Goal: Browse casually: Explore the website without a specific task or goal

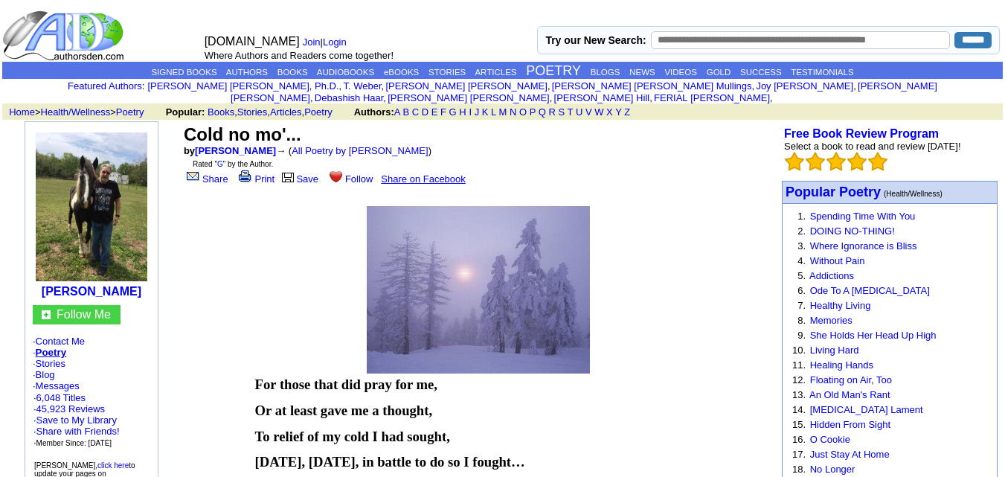
click at [236, 68] on link "AUTHORS" at bounding box center [247, 72] width 42 height 9
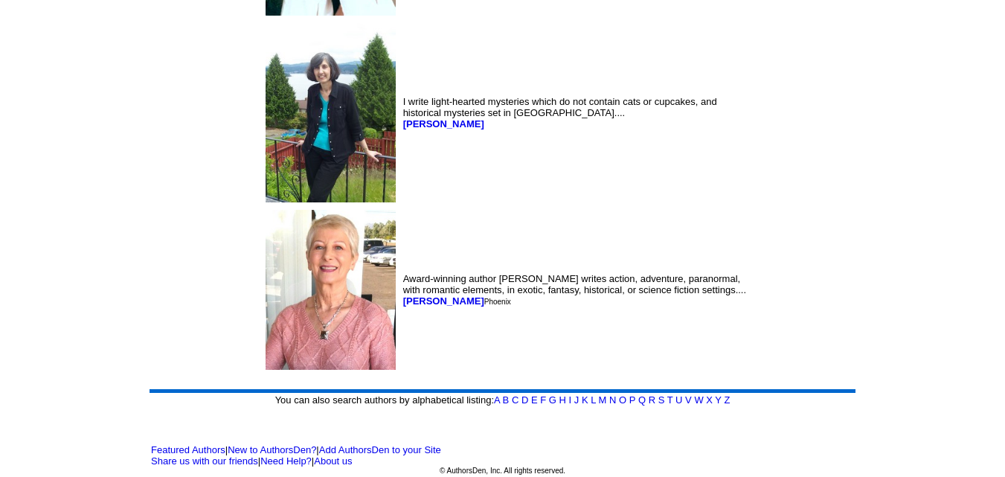
scroll to position [7721, 0]
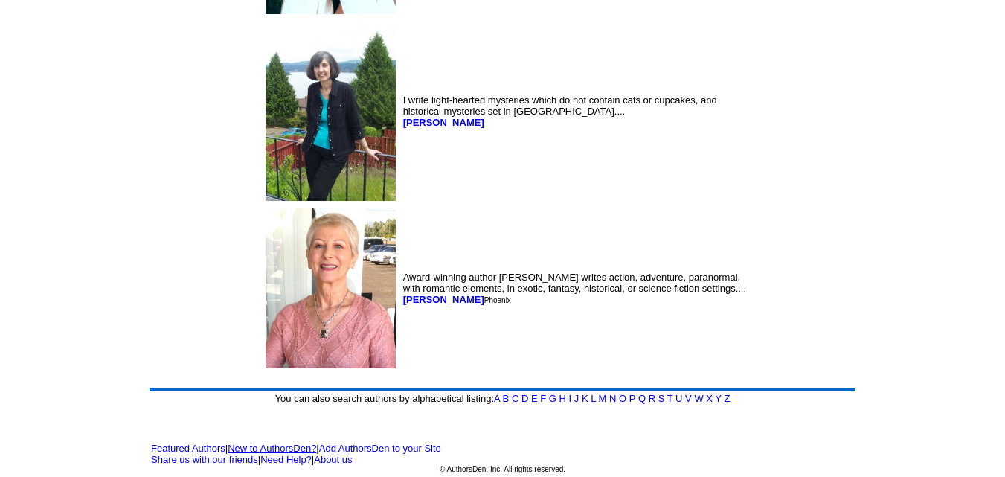
click at [292, 446] on link "New to AuthorsDen?" at bounding box center [272, 448] width 89 height 11
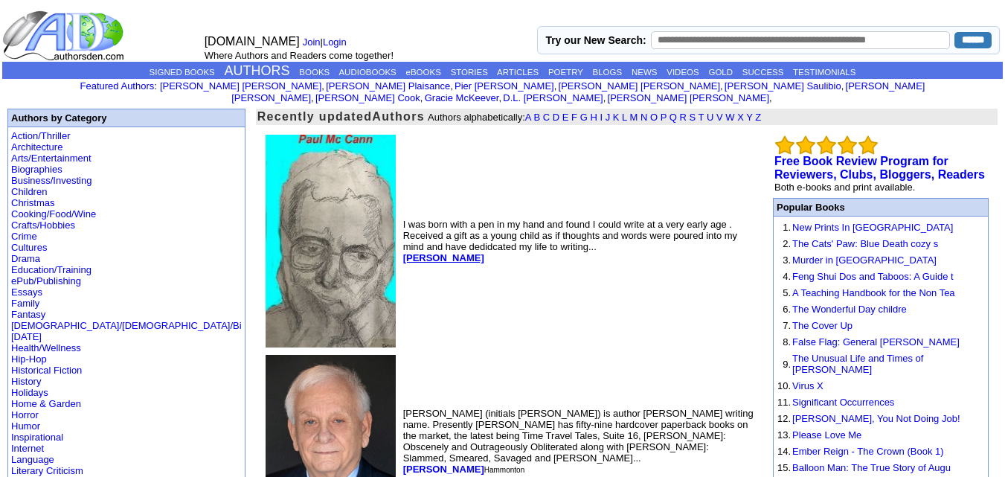
click at [403, 252] on b "[PERSON_NAME]" at bounding box center [443, 257] width 81 height 11
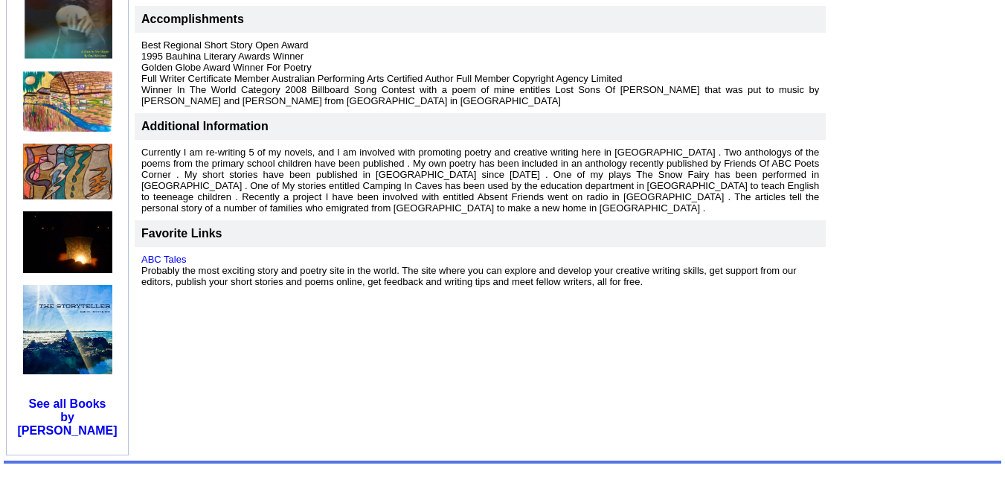
scroll to position [446, 0]
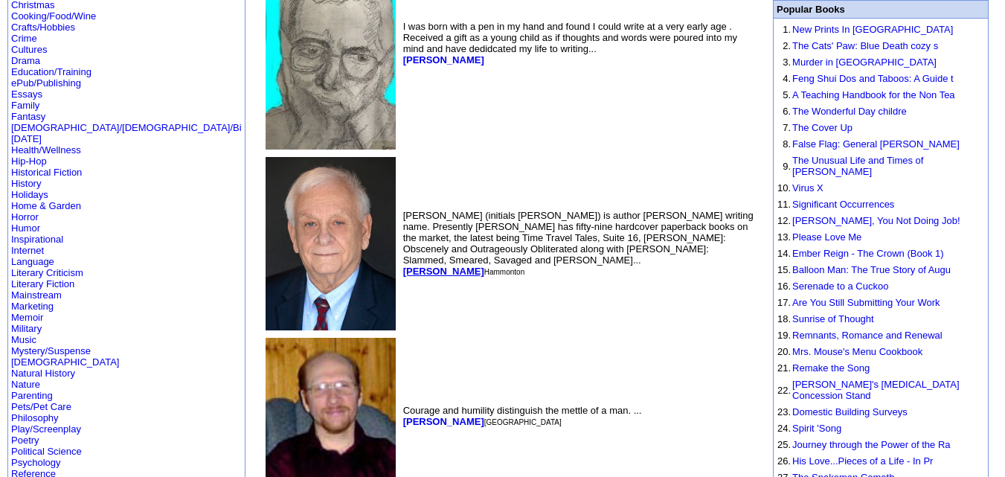
scroll to position [198, 0]
click at [403, 251] on font "[PERSON_NAME] (initials [PERSON_NAME]) is author [PERSON_NAME] writing name. Pr…" at bounding box center [578, 243] width 350 height 67
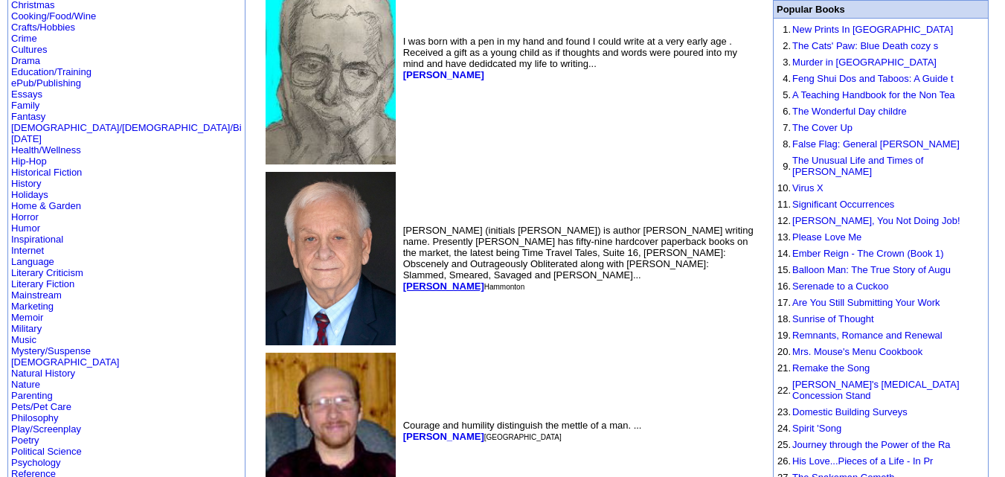
click at [403, 281] on b "Jay Dubya" at bounding box center [443, 286] width 81 height 11
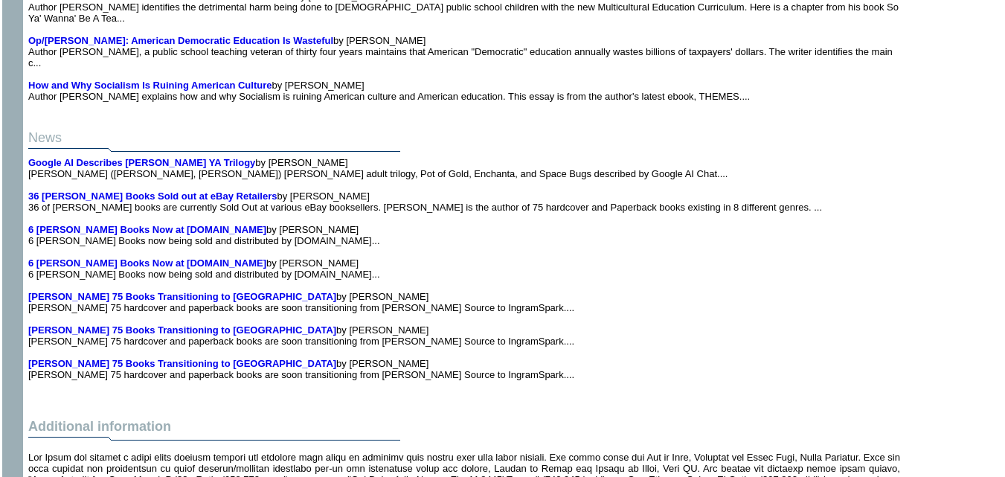
scroll to position [10835, 0]
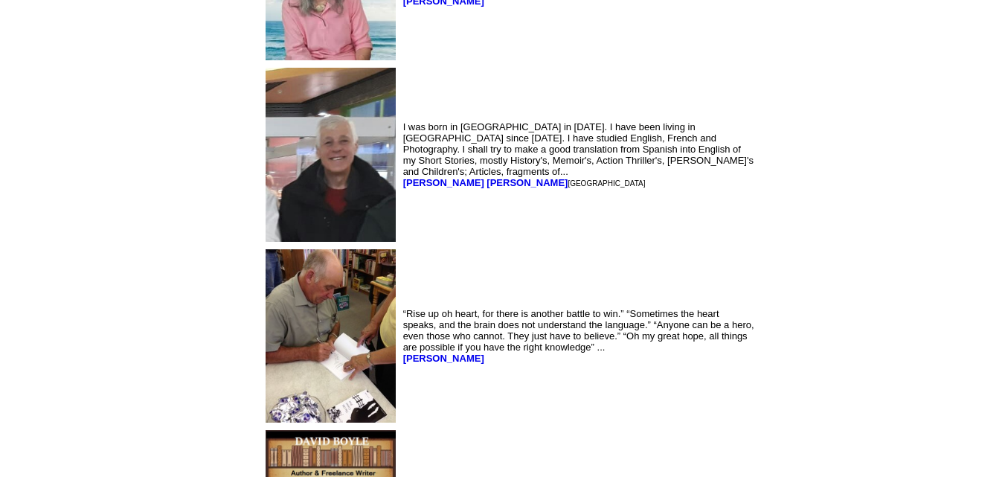
scroll to position [1770, 0]
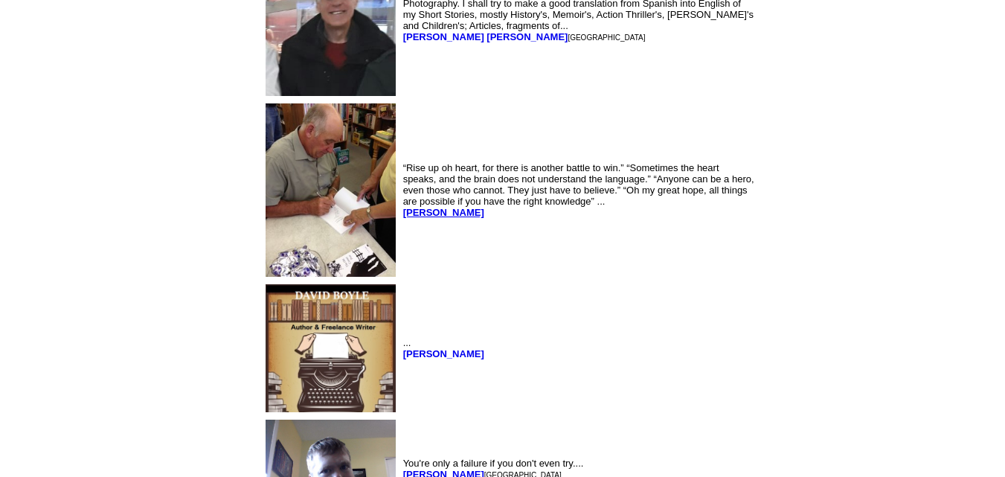
click at [403, 207] on b "T. Cline" at bounding box center [443, 212] width 81 height 11
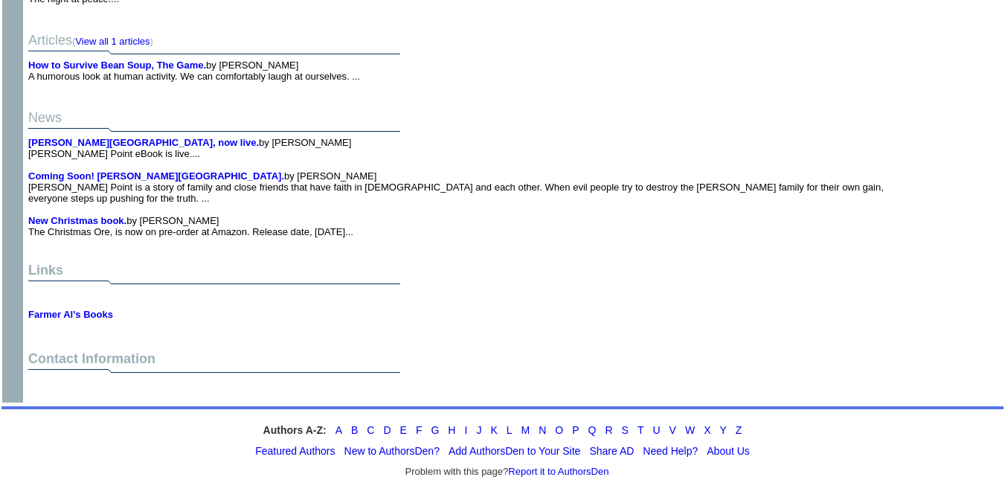
scroll to position [3433, 0]
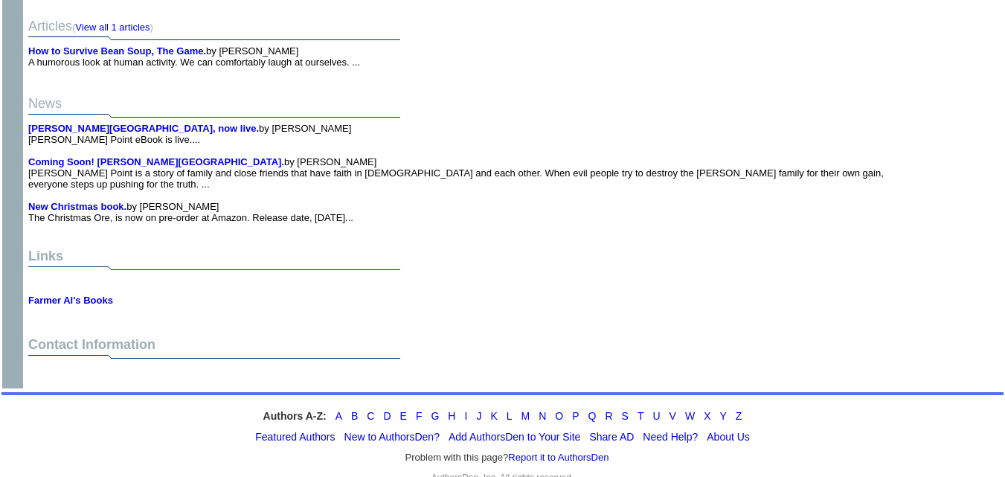
click at [54, 366] on center at bounding box center [464, 374] width 872 height 17
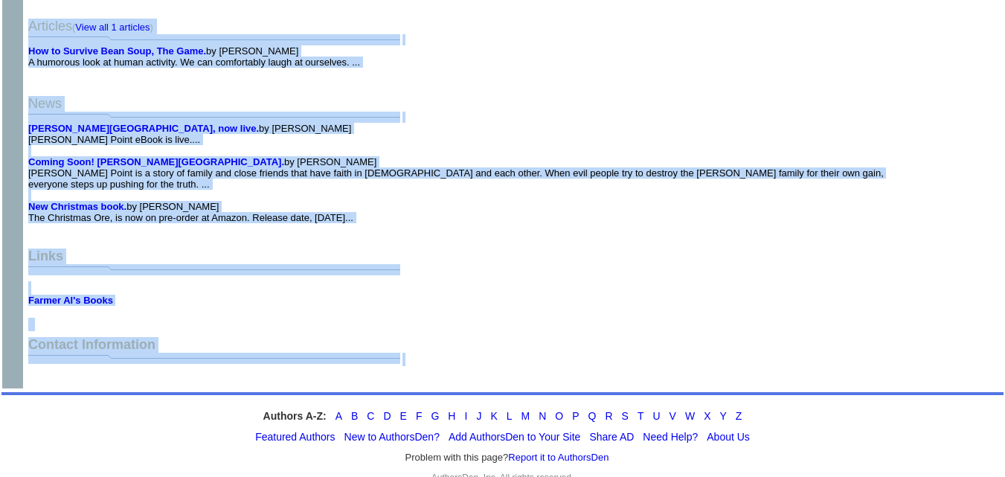
click at [54, 366] on center at bounding box center [464, 374] width 872 height 17
click at [150, 369] on font at bounding box center [146, 374] width 13 height 11
